Goal: Task Accomplishment & Management: Use online tool/utility

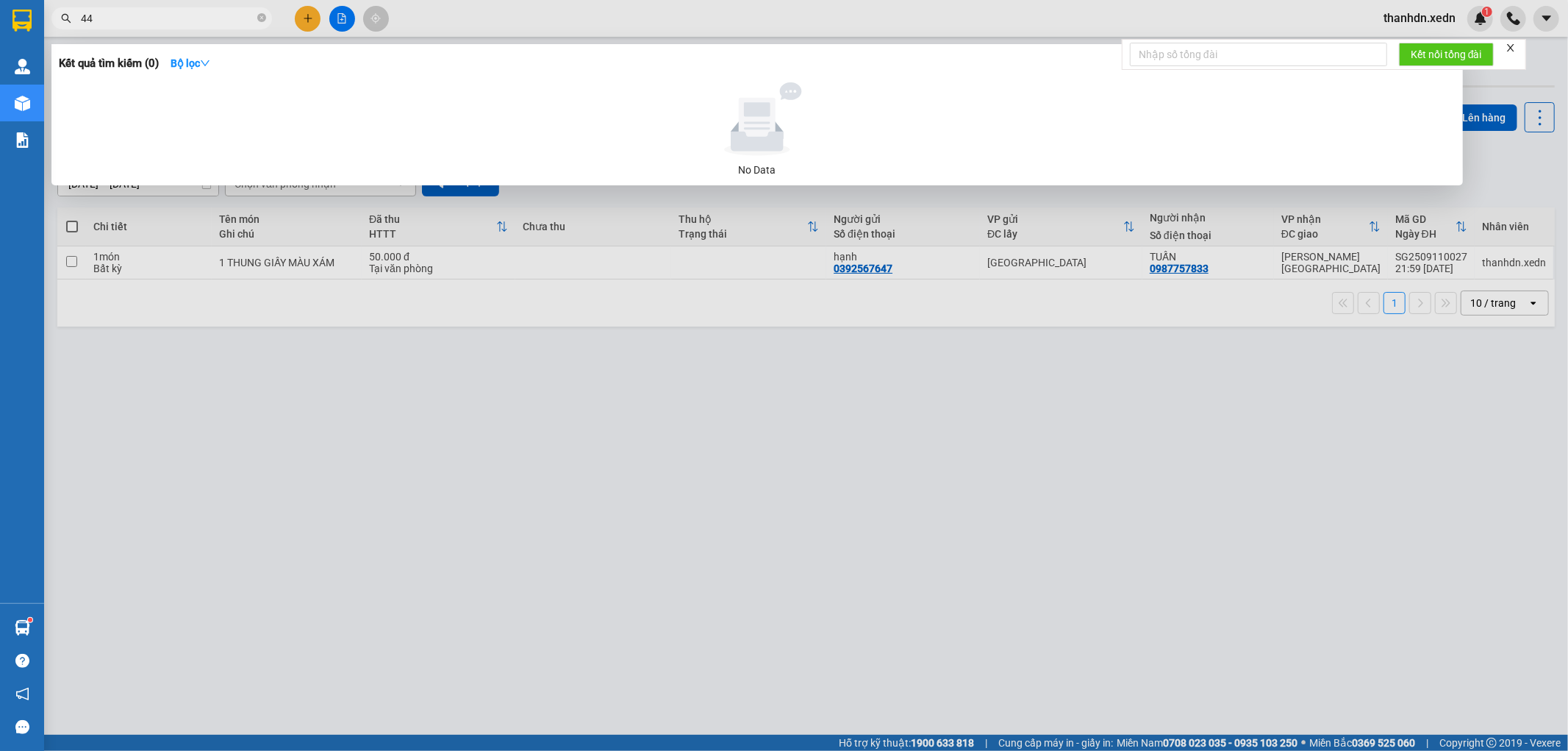
type input "4"
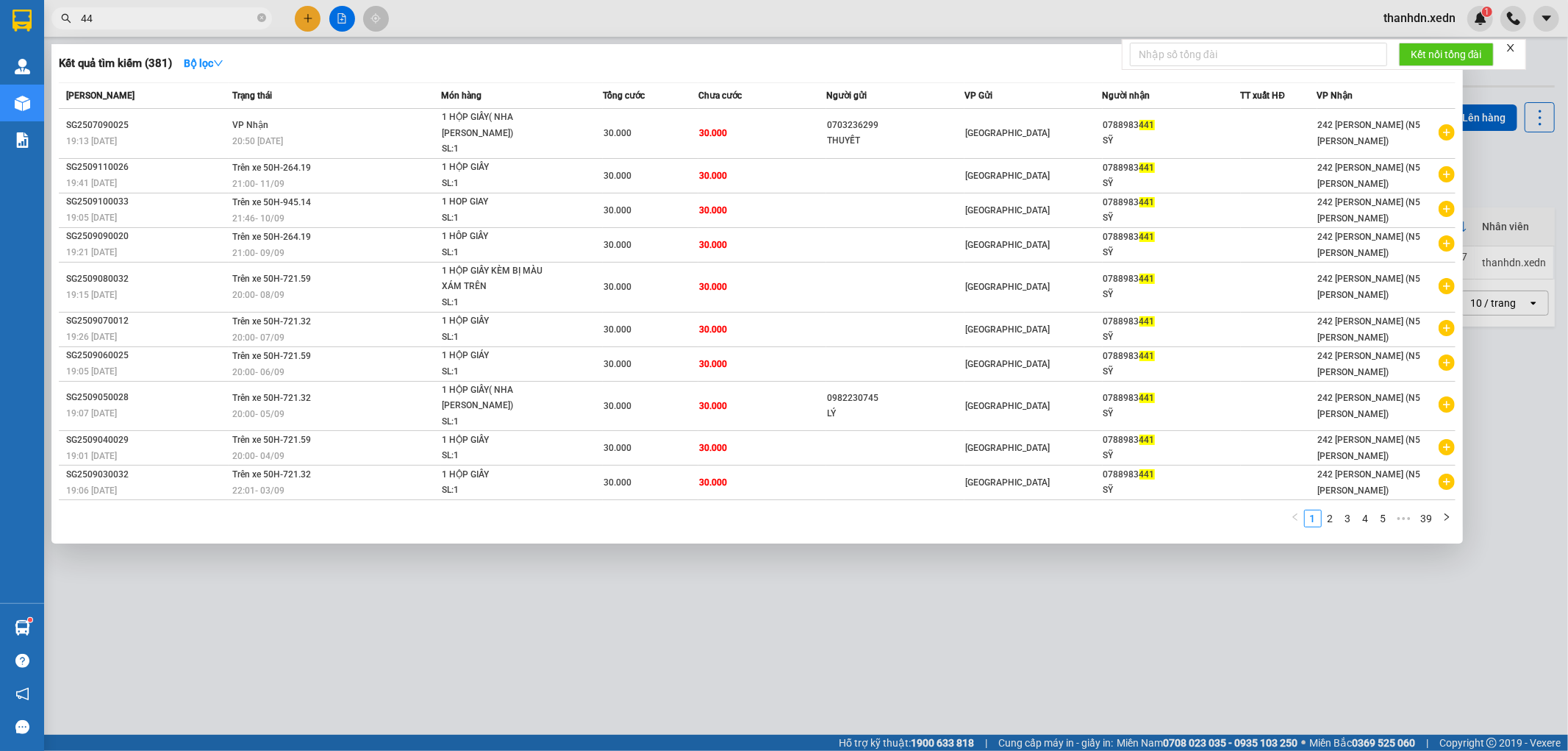
type input "4"
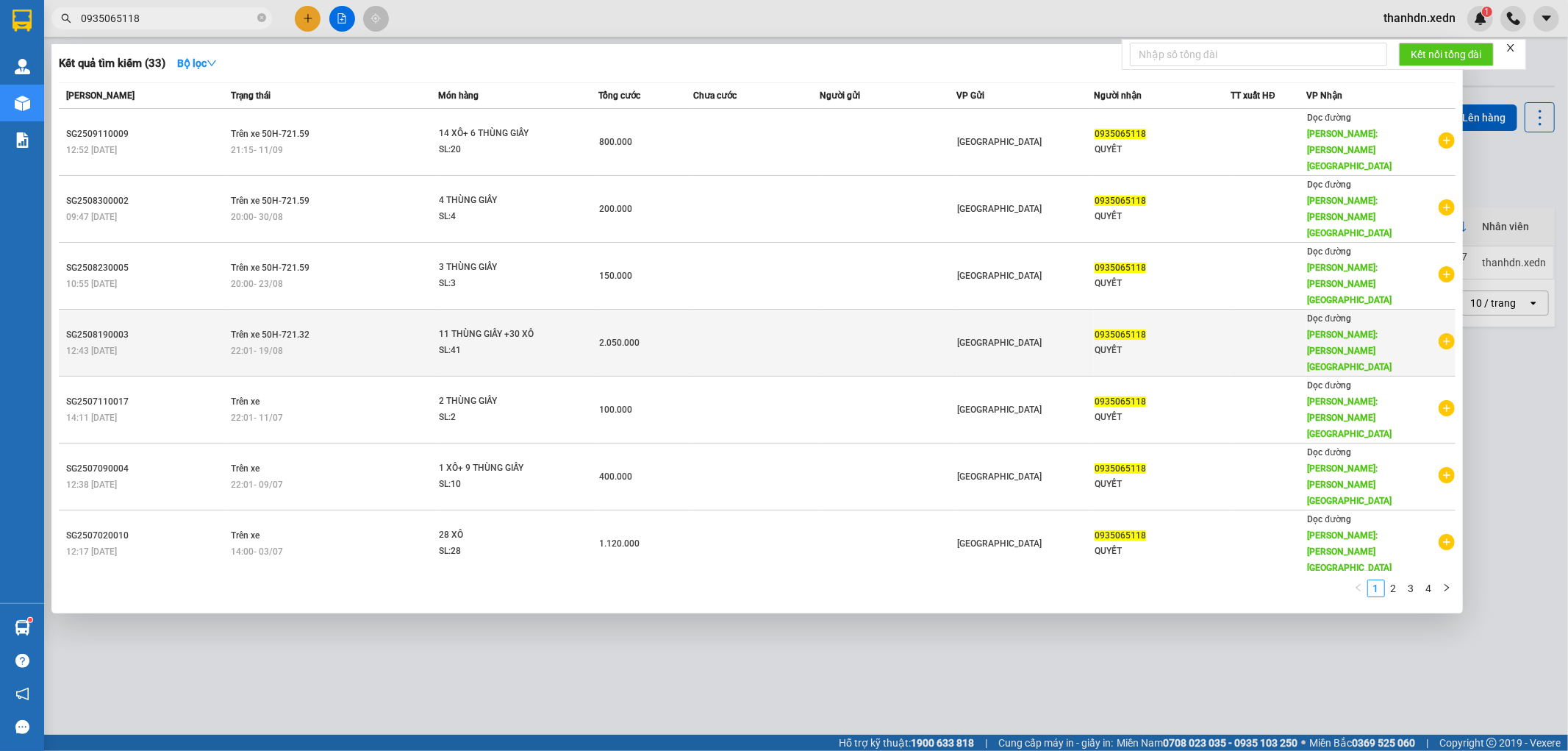
type input "0935065118"
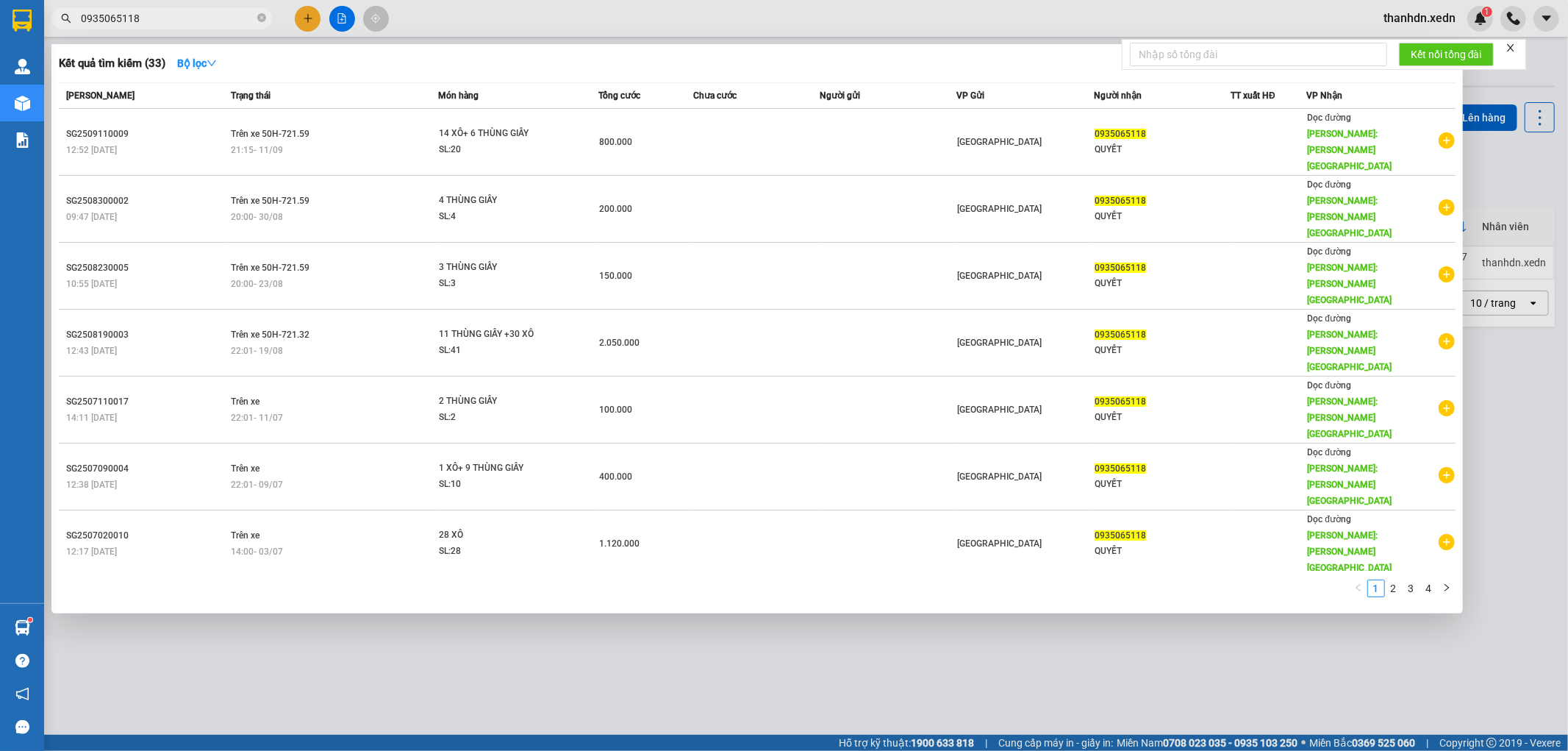
click at [340, 20] on div at bounding box center [784, 375] width 1568 height 751
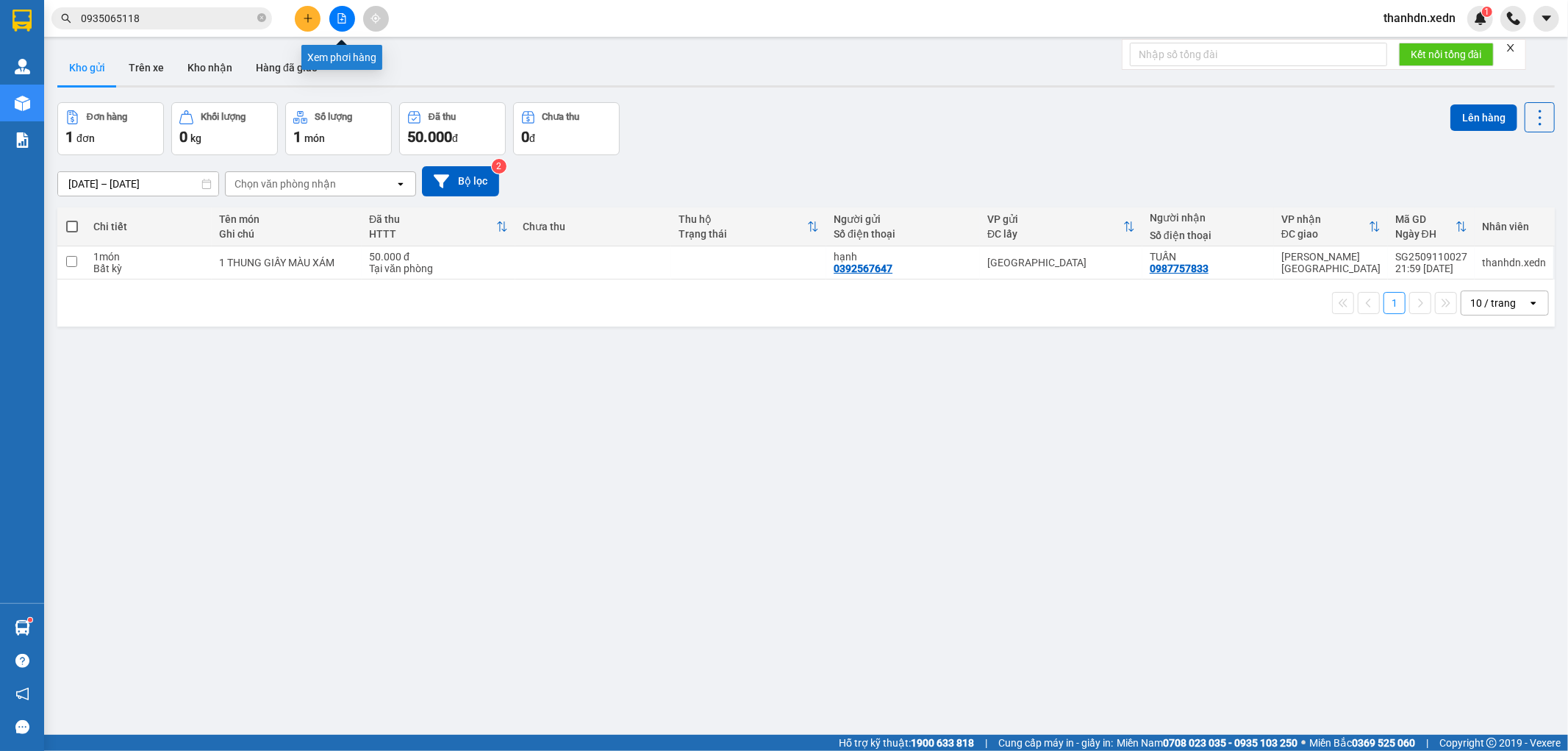
click at [340, 19] on icon "file-add" at bounding box center [342, 19] width 10 height 10
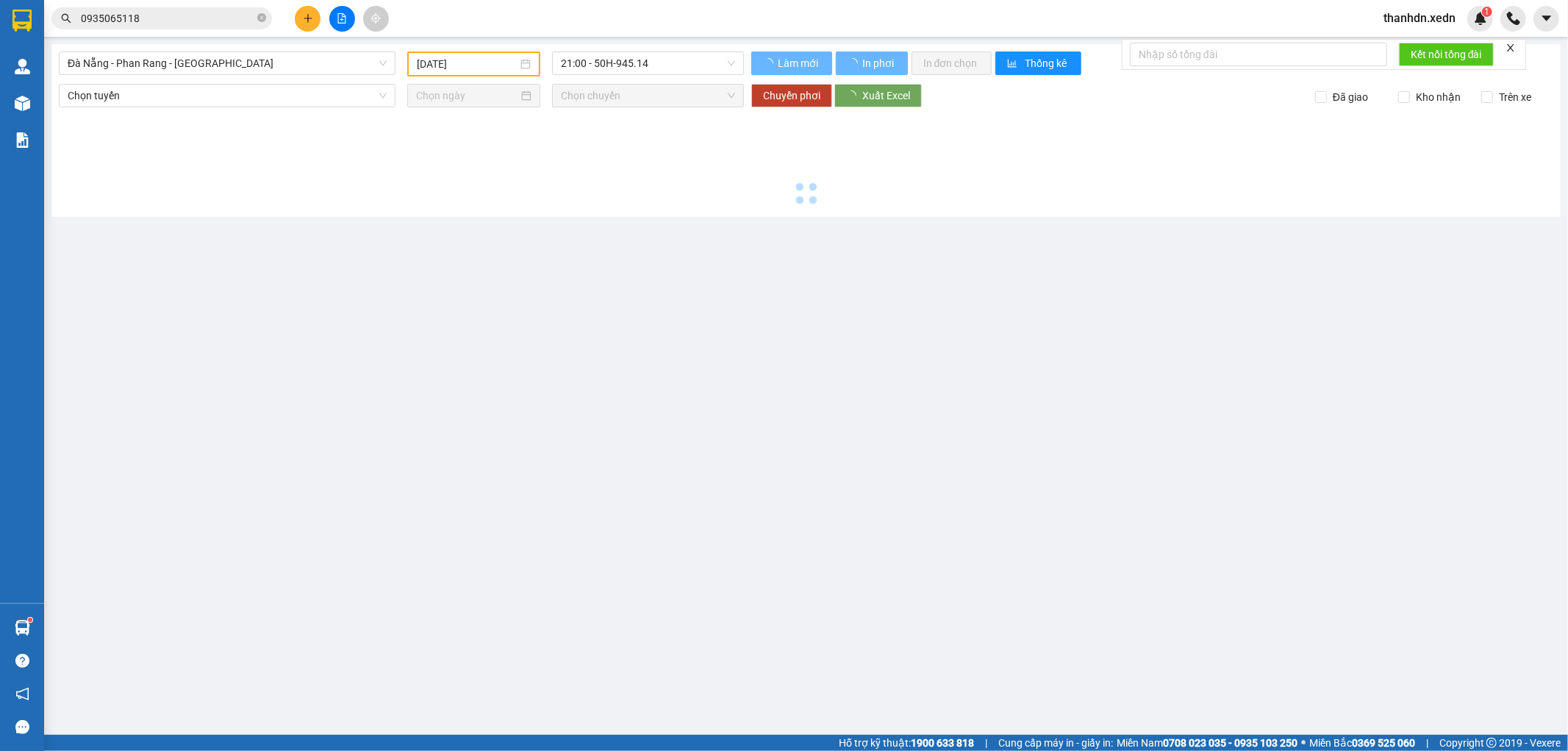
type input "[DATE]"
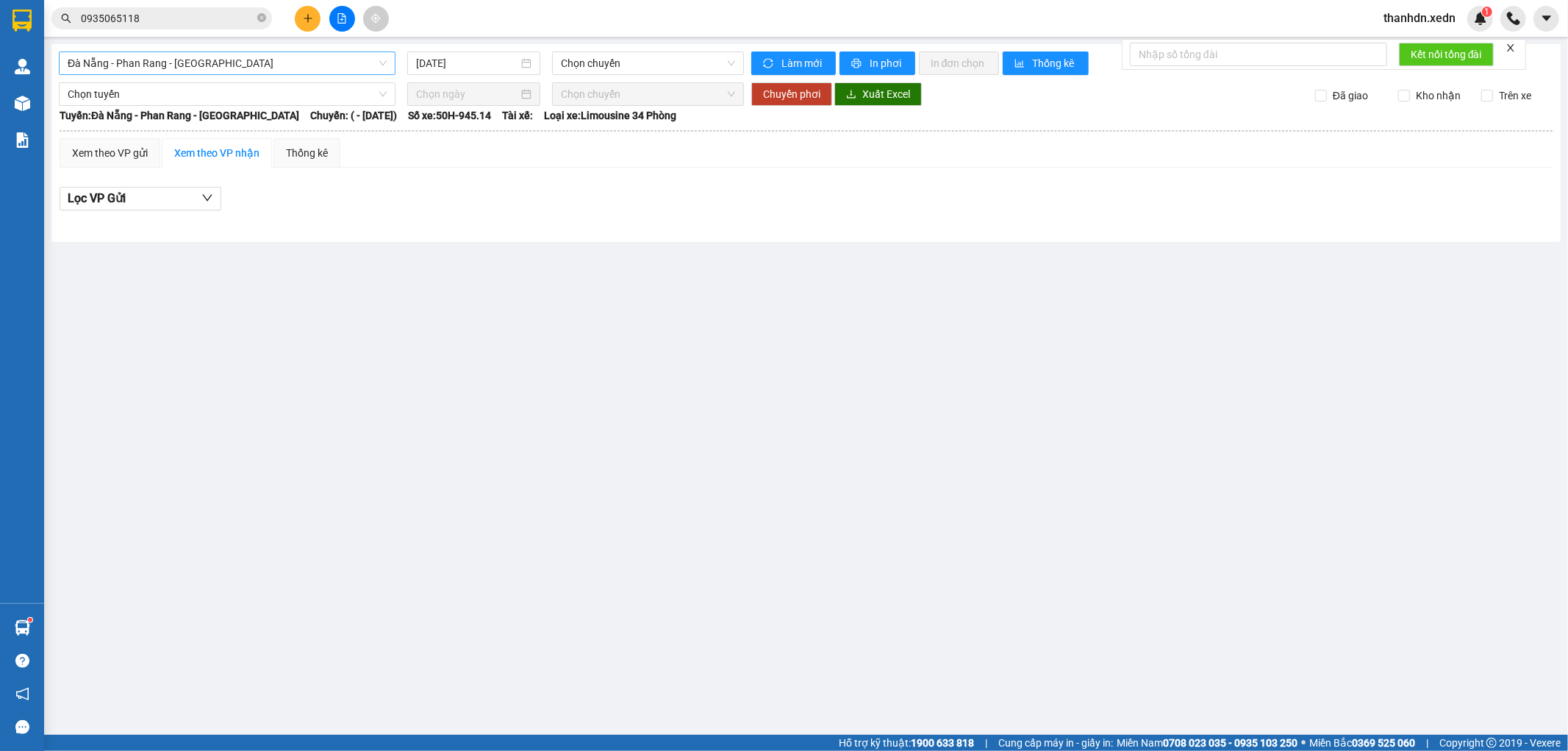
click at [259, 66] on span "Đà Nẵng - Phan Rang - [GEOGRAPHIC_DATA]" at bounding box center [227, 63] width 319 height 22
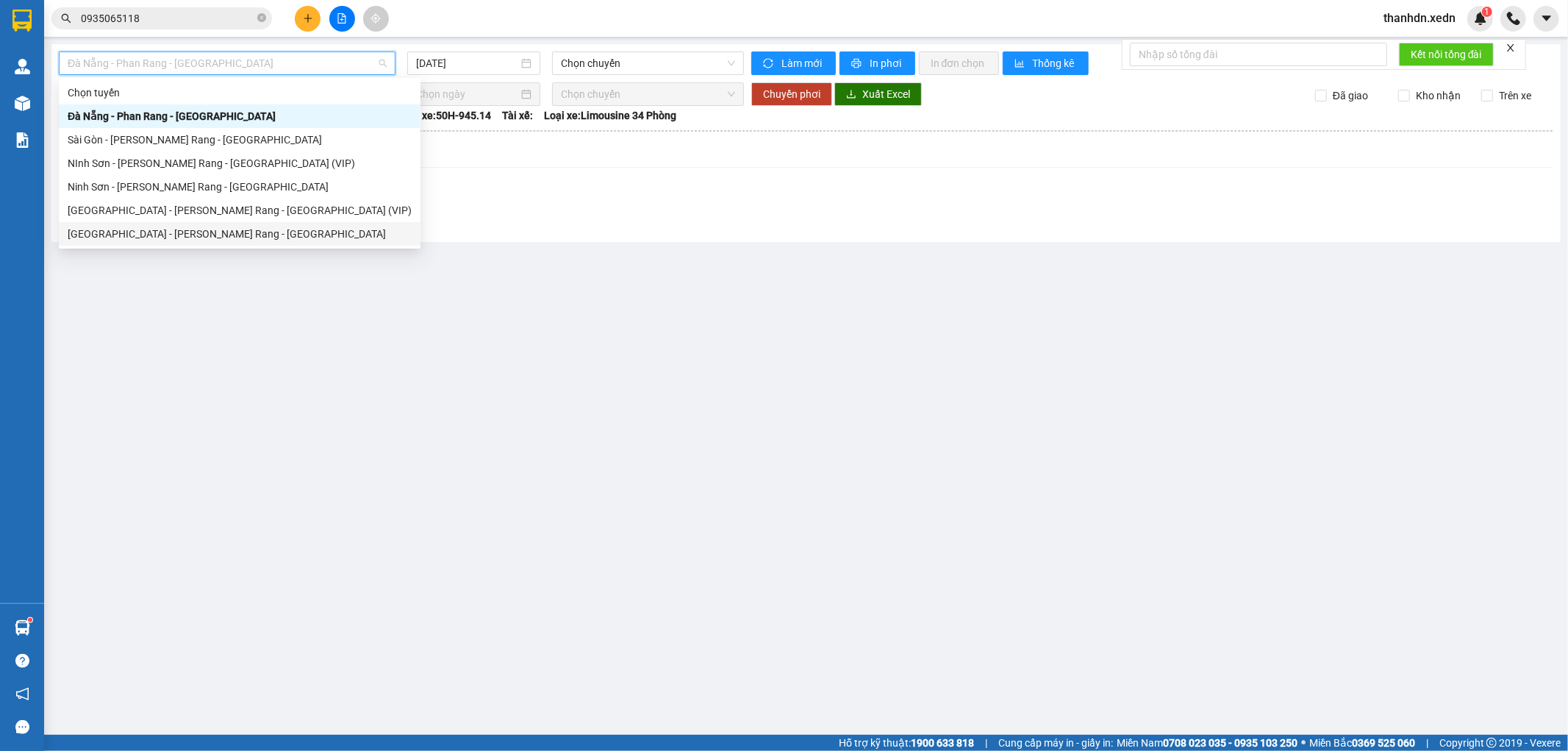
click at [146, 232] on div "[GEOGRAPHIC_DATA] - [PERSON_NAME] Rang - [GEOGRAPHIC_DATA]" at bounding box center [239, 234] width 344 height 16
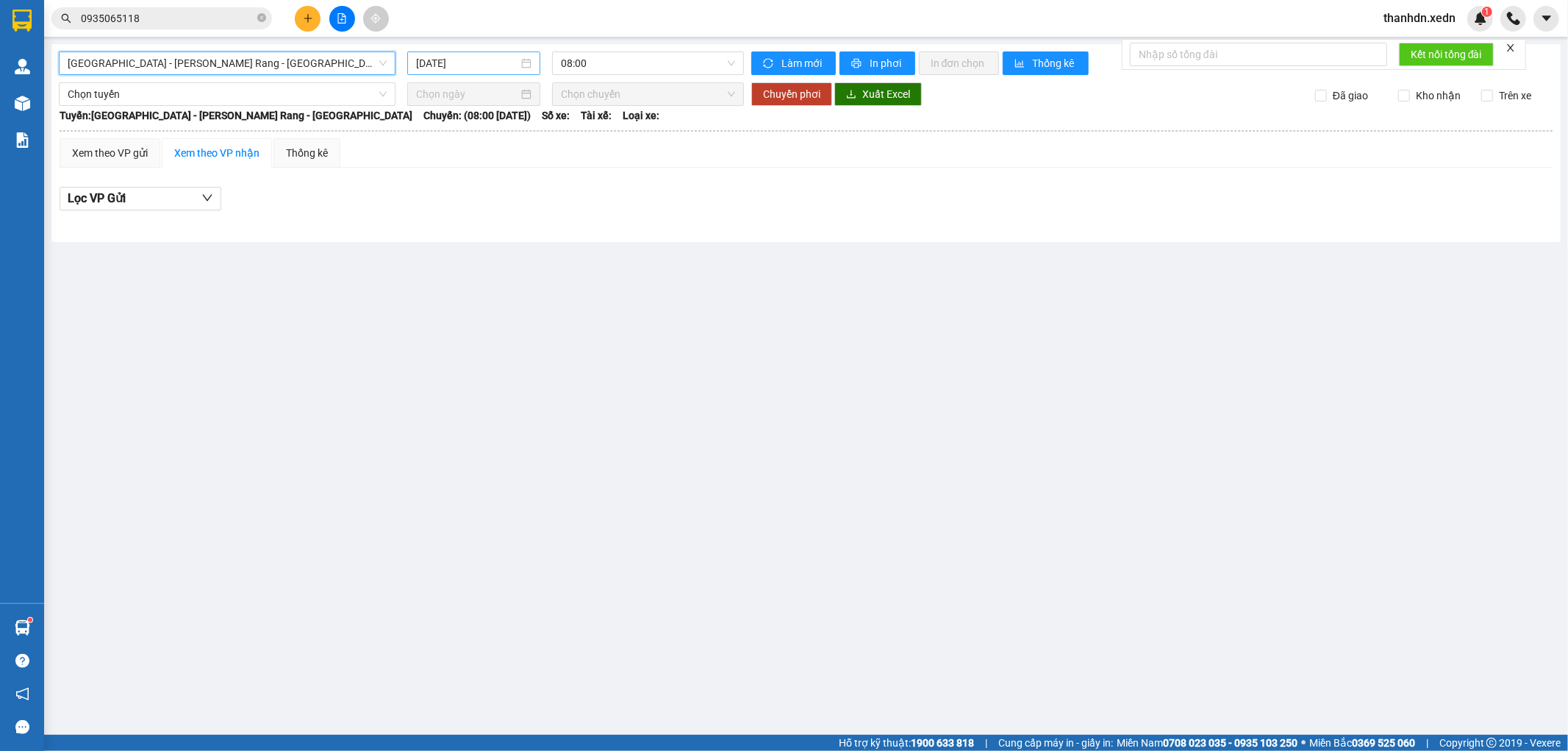
click at [451, 68] on input "[DATE]" at bounding box center [467, 63] width 102 height 16
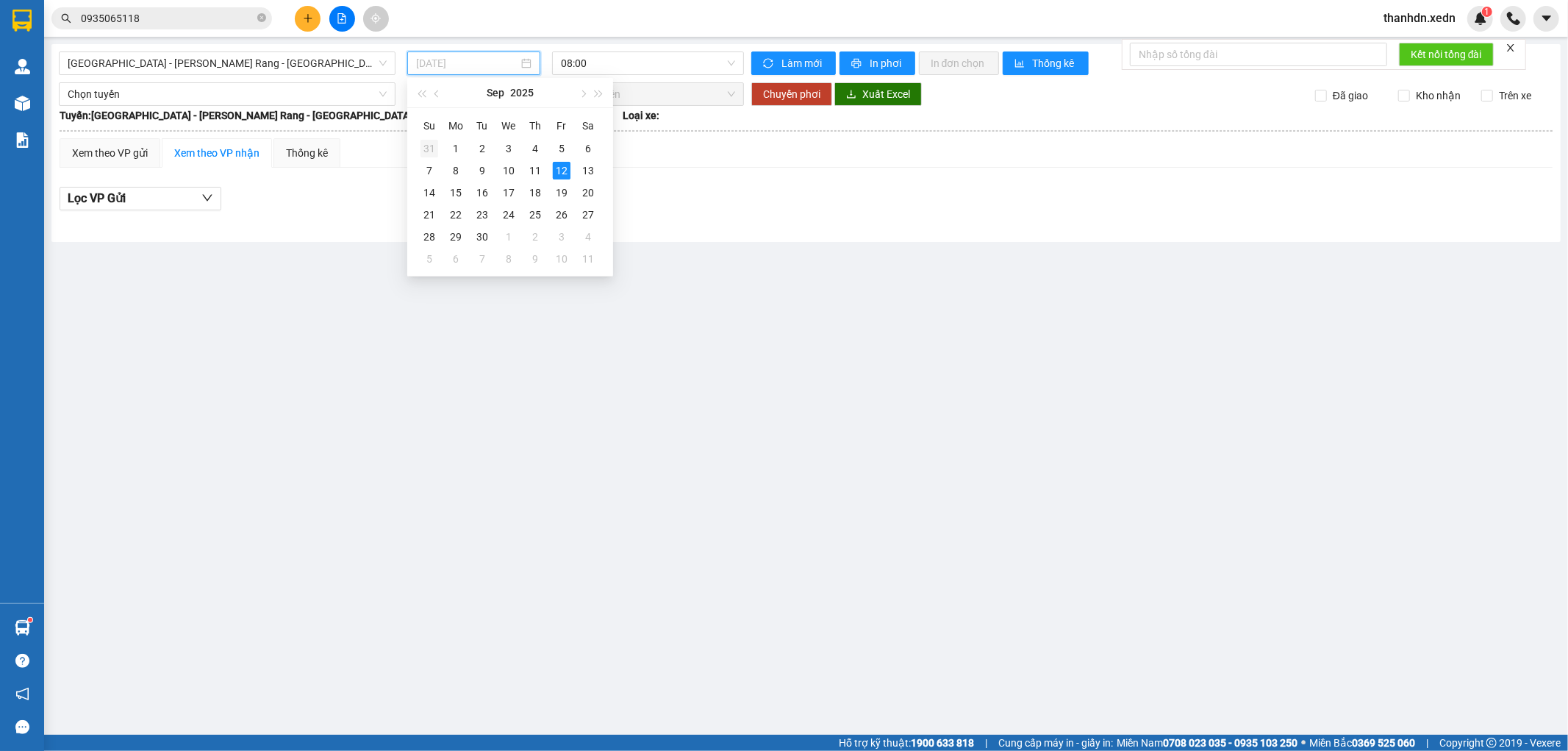
click at [426, 152] on div "31" at bounding box center [429, 148] width 18 height 18
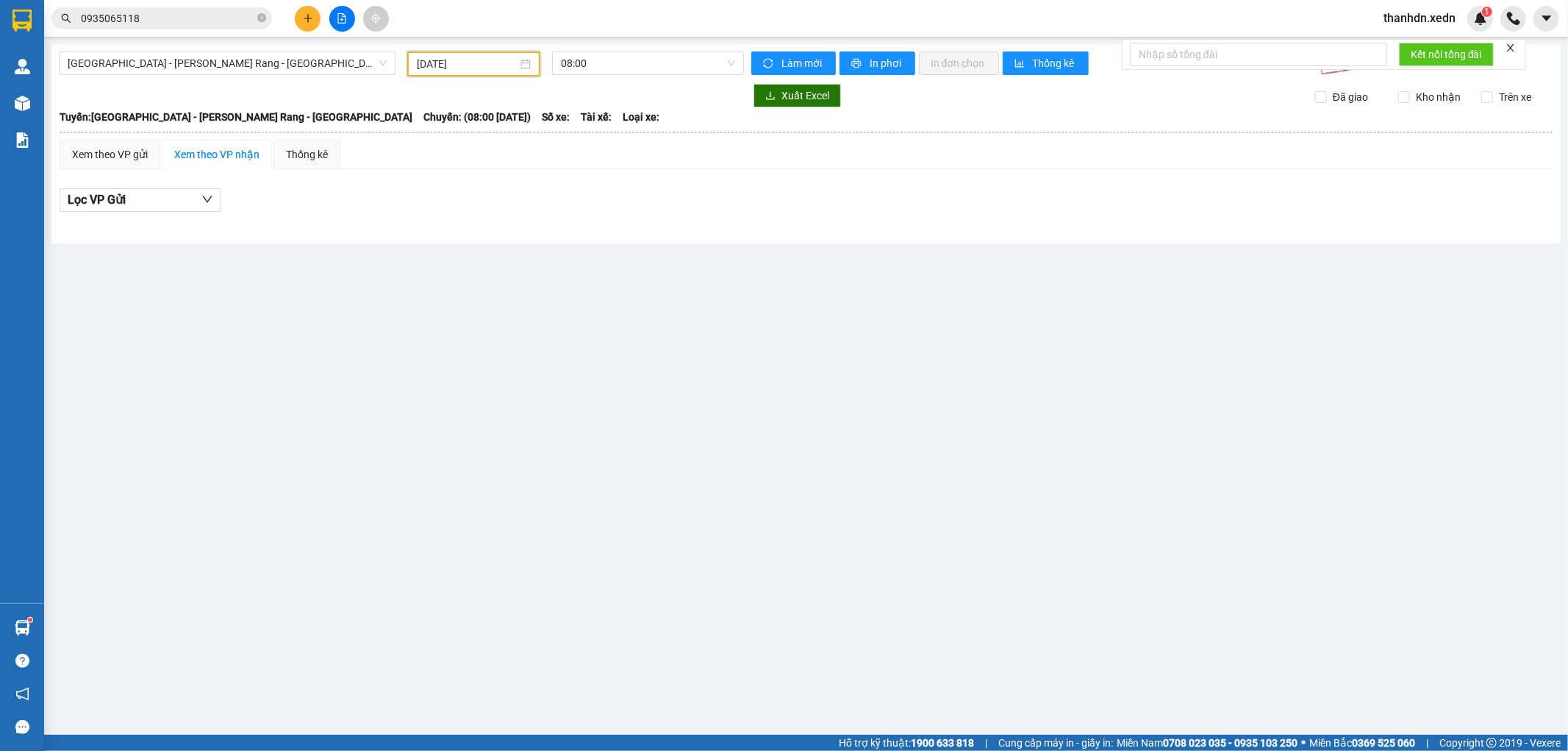
click at [478, 61] on input "[DATE]" at bounding box center [467, 64] width 101 height 16
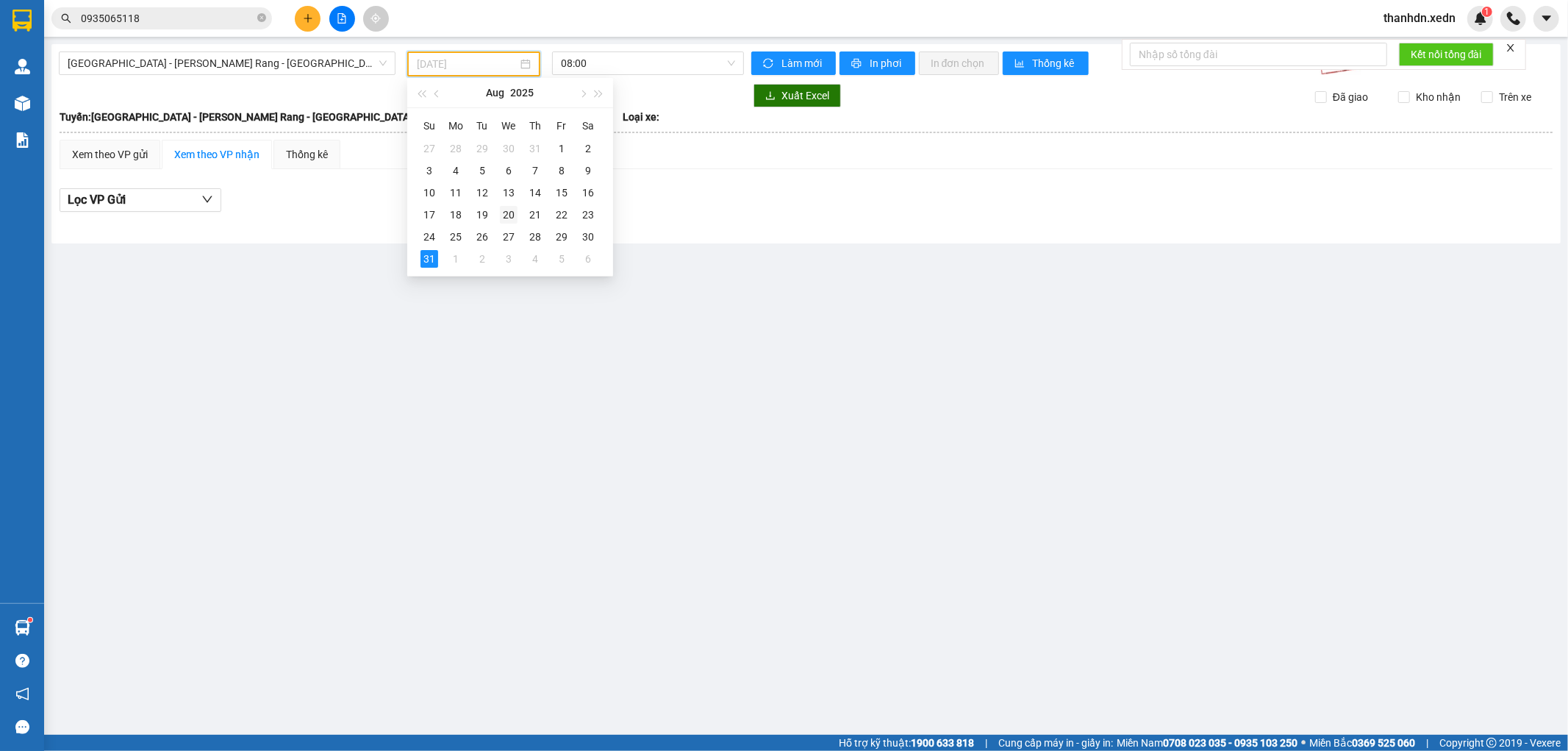
click at [512, 207] on div "20" at bounding box center [509, 215] width 18 height 18
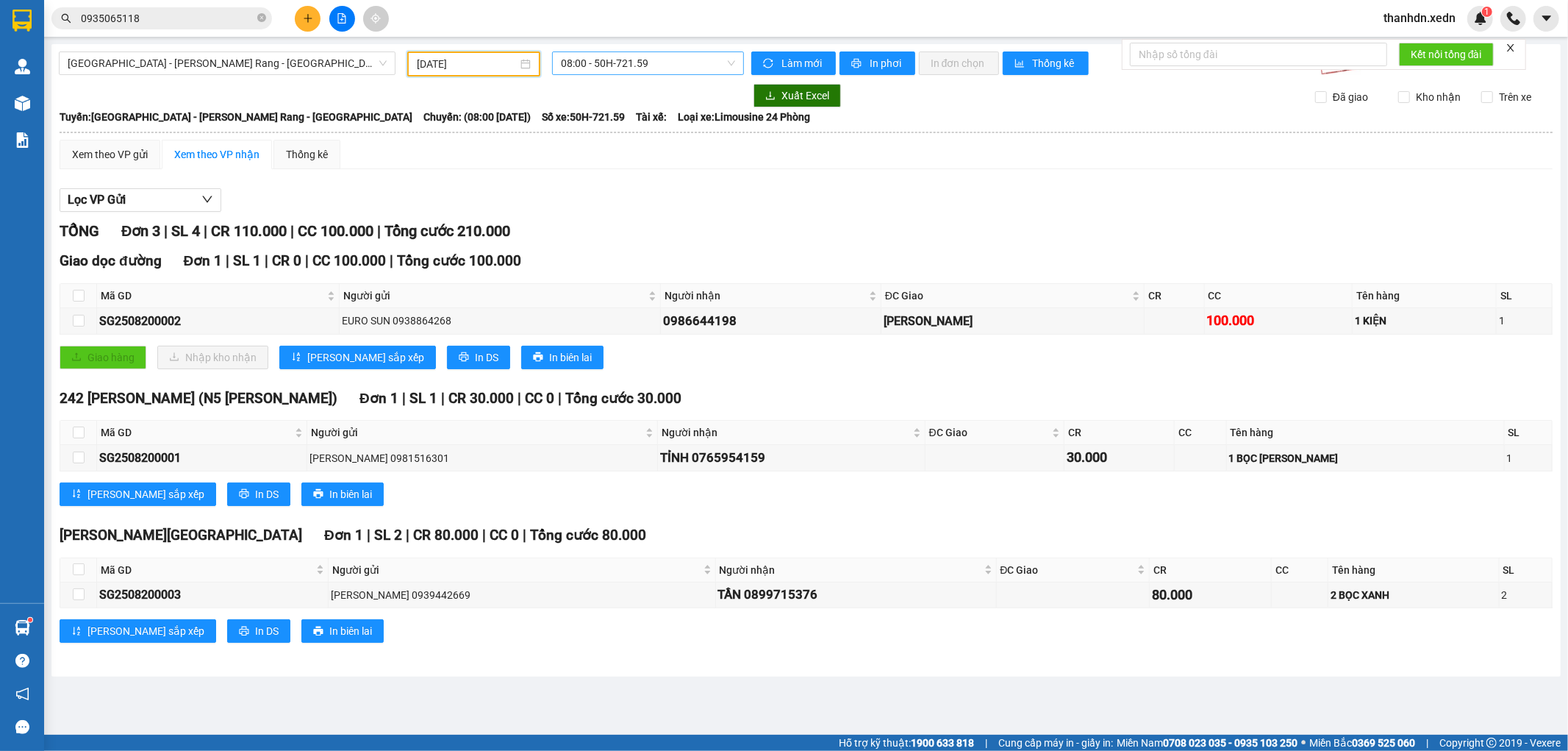
click at [592, 61] on span "08:00 - 50H-721.59" at bounding box center [648, 63] width 174 height 22
click at [589, 185] on div "22:01 (TC) - 50H-721.32" at bounding box center [618, 187] width 115 height 16
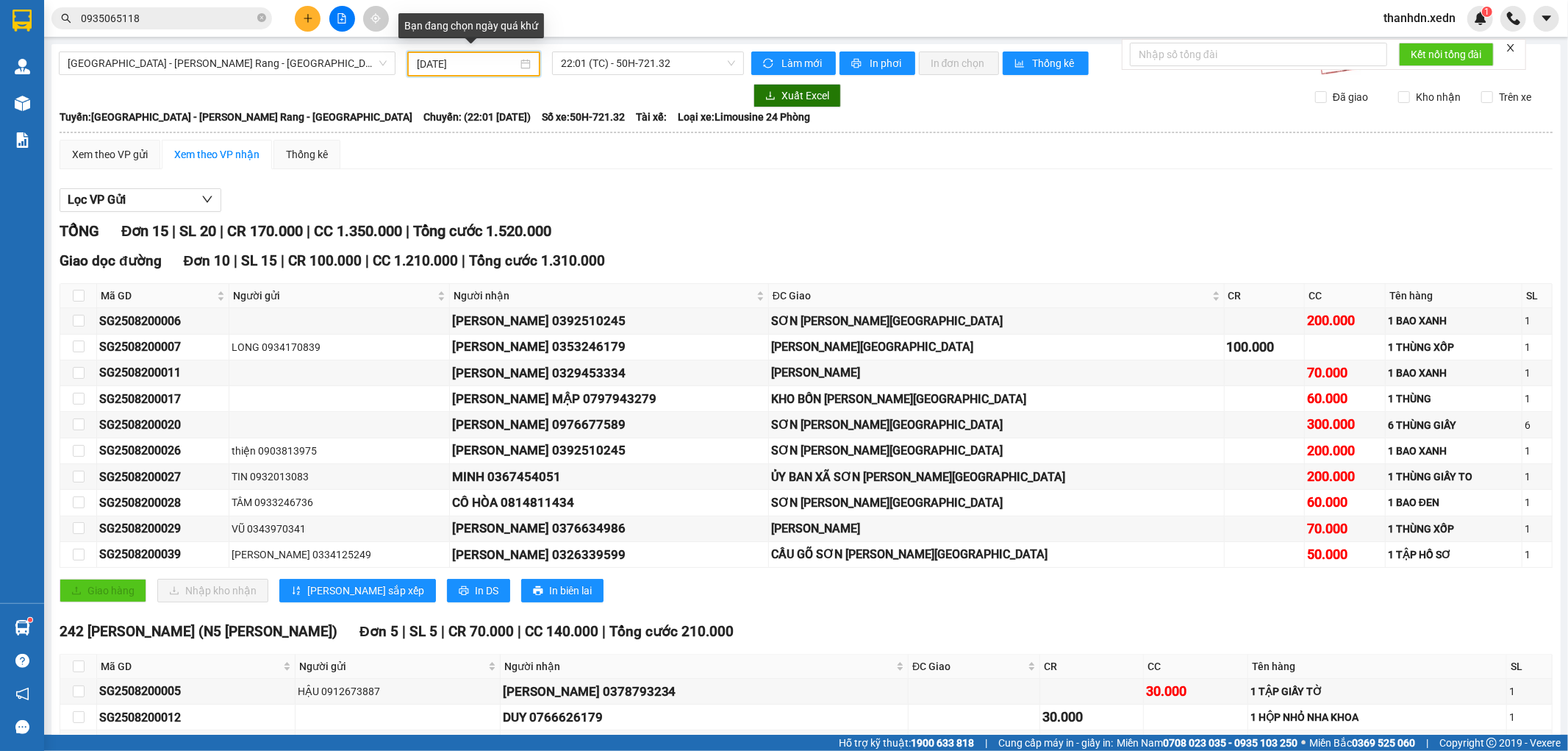
click at [453, 66] on input "[DATE]" at bounding box center [467, 64] width 101 height 16
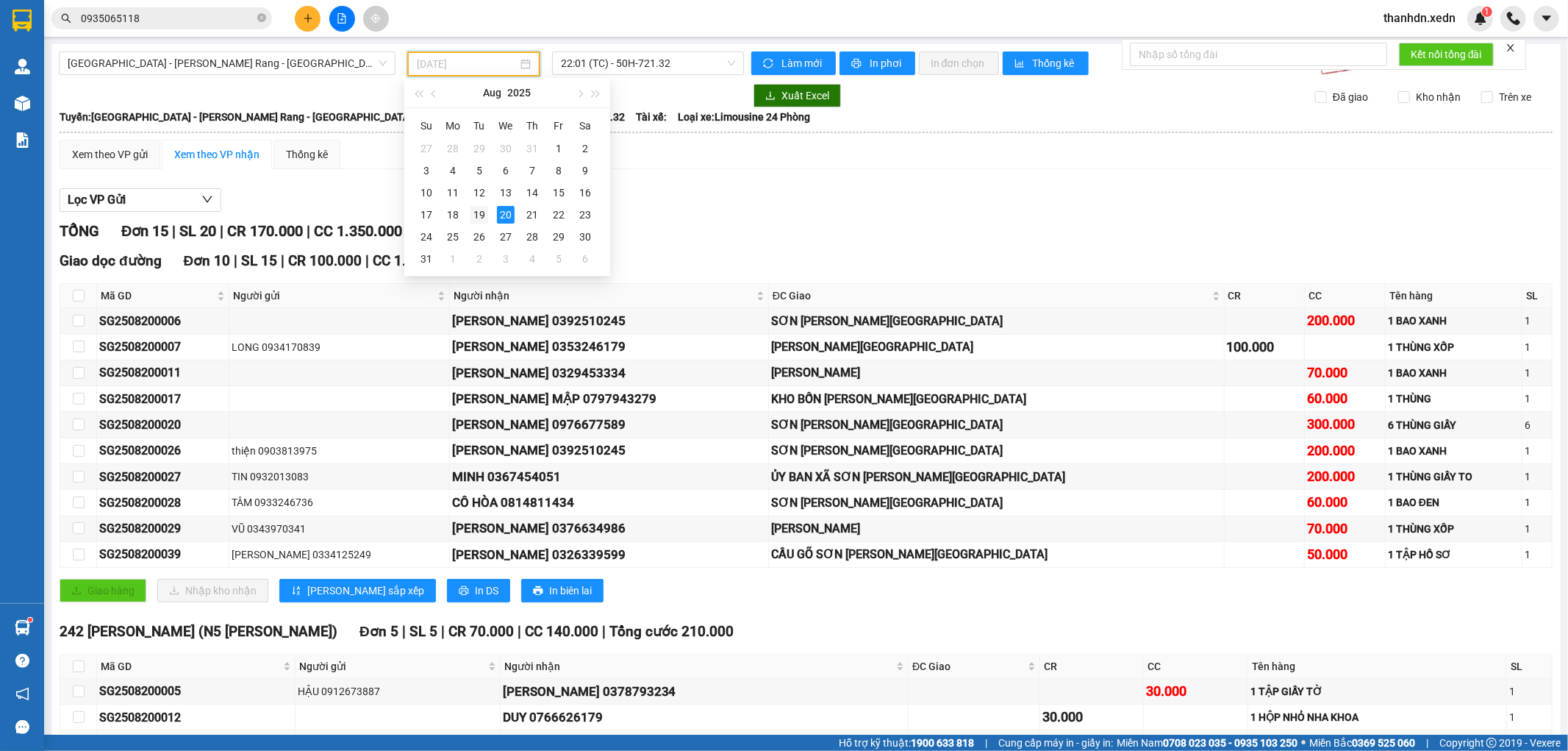
click at [475, 206] on div "19" at bounding box center [479, 215] width 18 height 18
type input "[DATE]"
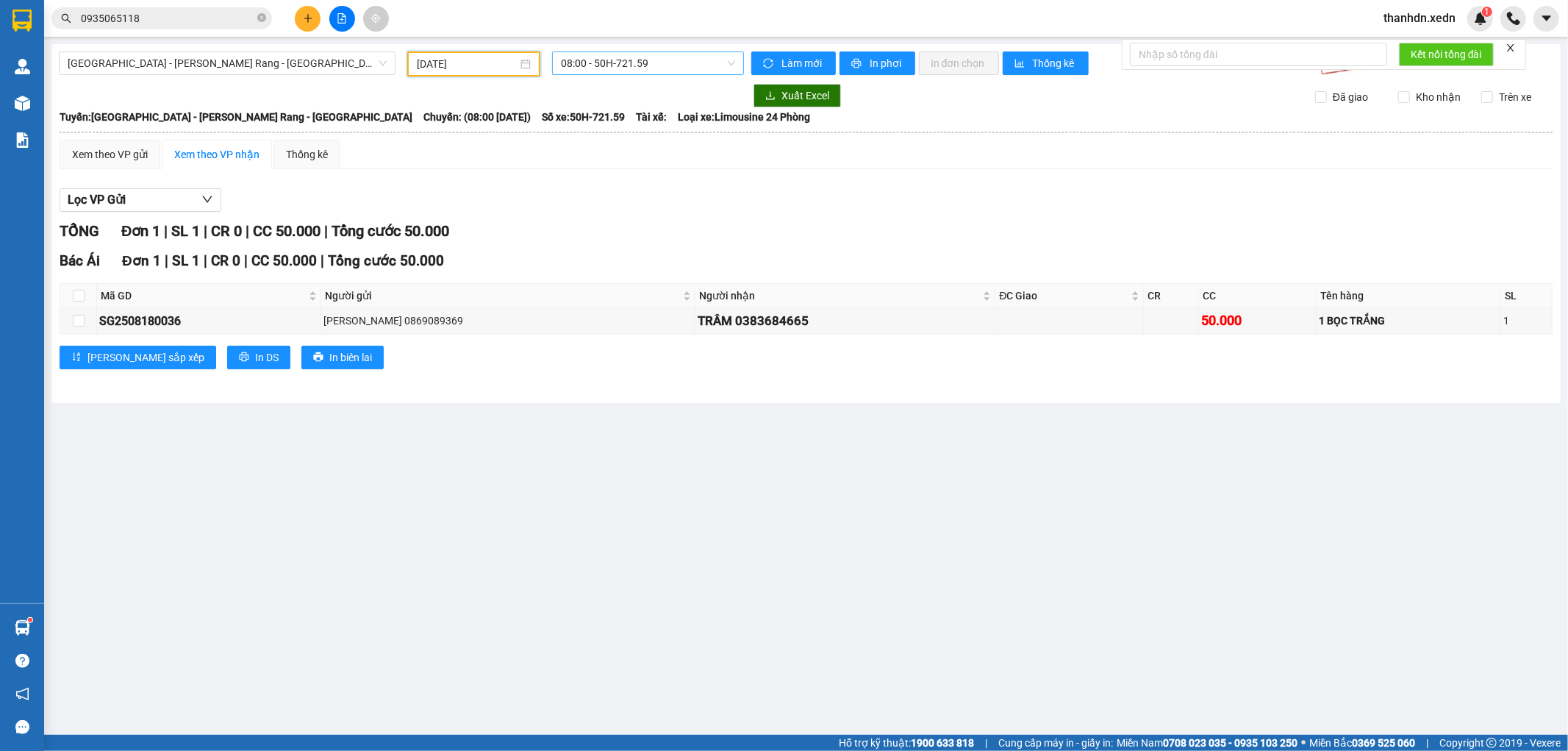
click at [584, 61] on span "08:00 - 50H-721.59" at bounding box center [648, 63] width 174 height 22
click at [591, 196] on div "22:01 (TC) - 50H-721.32" at bounding box center [618, 187] width 132 height 24
